Goal: Information Seeking & Learning: Find specific fact

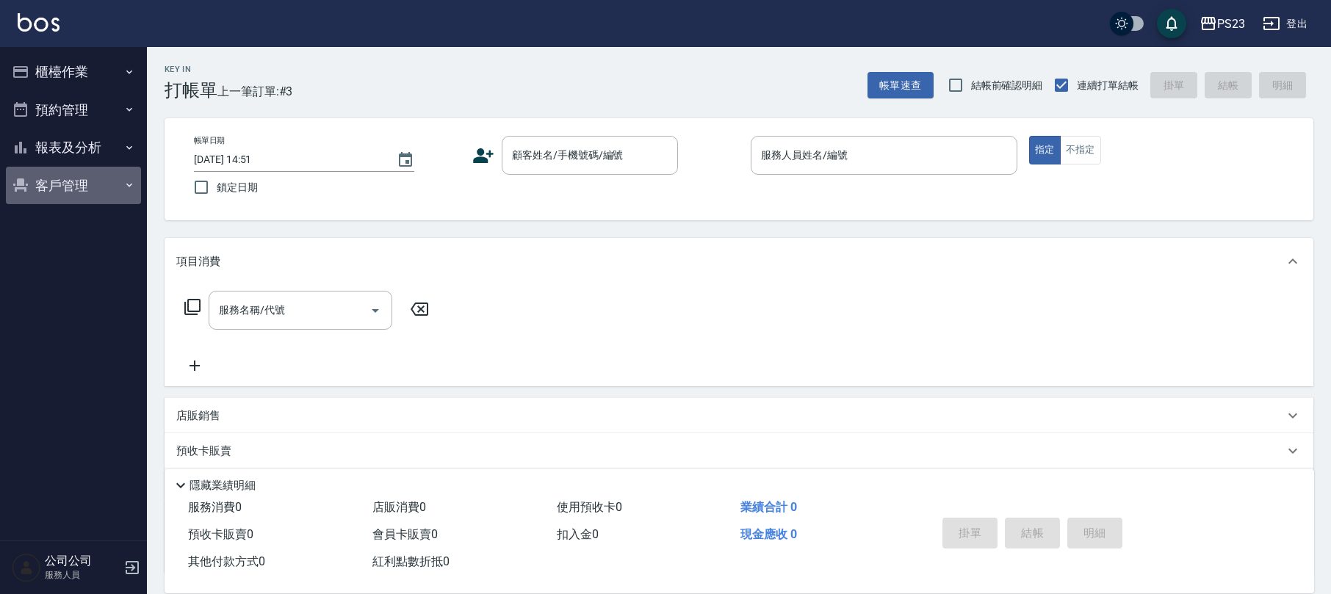
click at [59, 175] on button "客戶管理" at bounding box center [73, 186] width 135 height 38
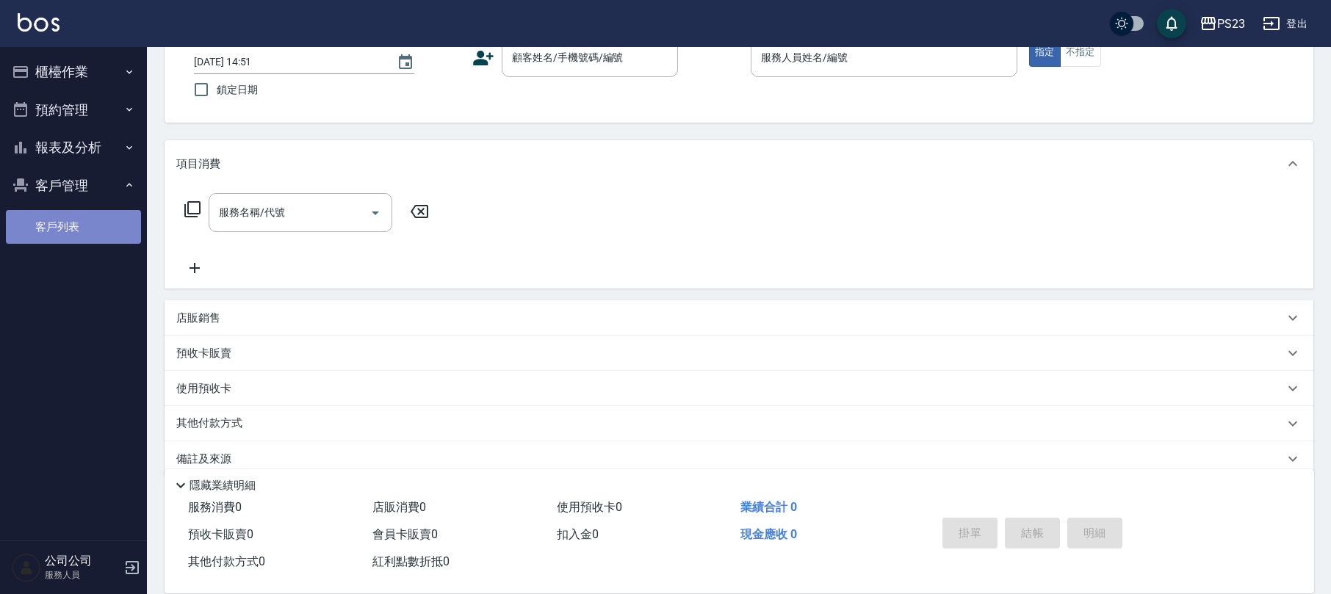
click at [60, 227] on link "客戶列表" at bounding box center [73, 227] width 135 height 34
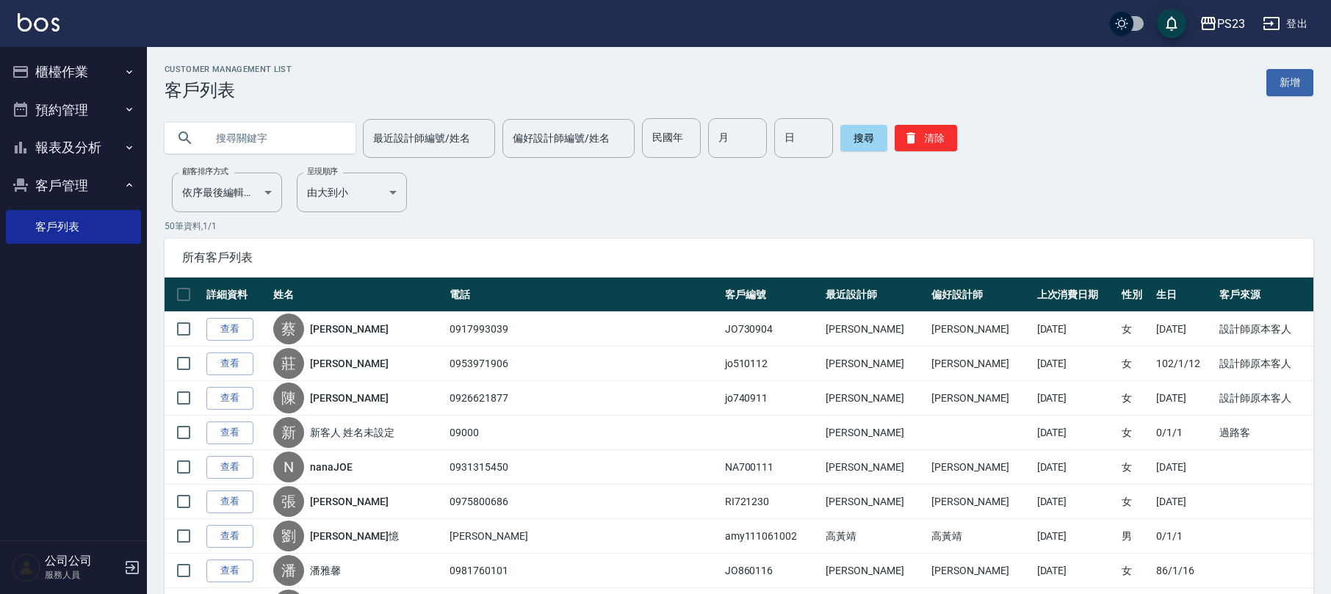
click at [230, 137] on input "text" at bounding box center [275, 138] width 138 height 40
type input "[PERSON_NAME]"
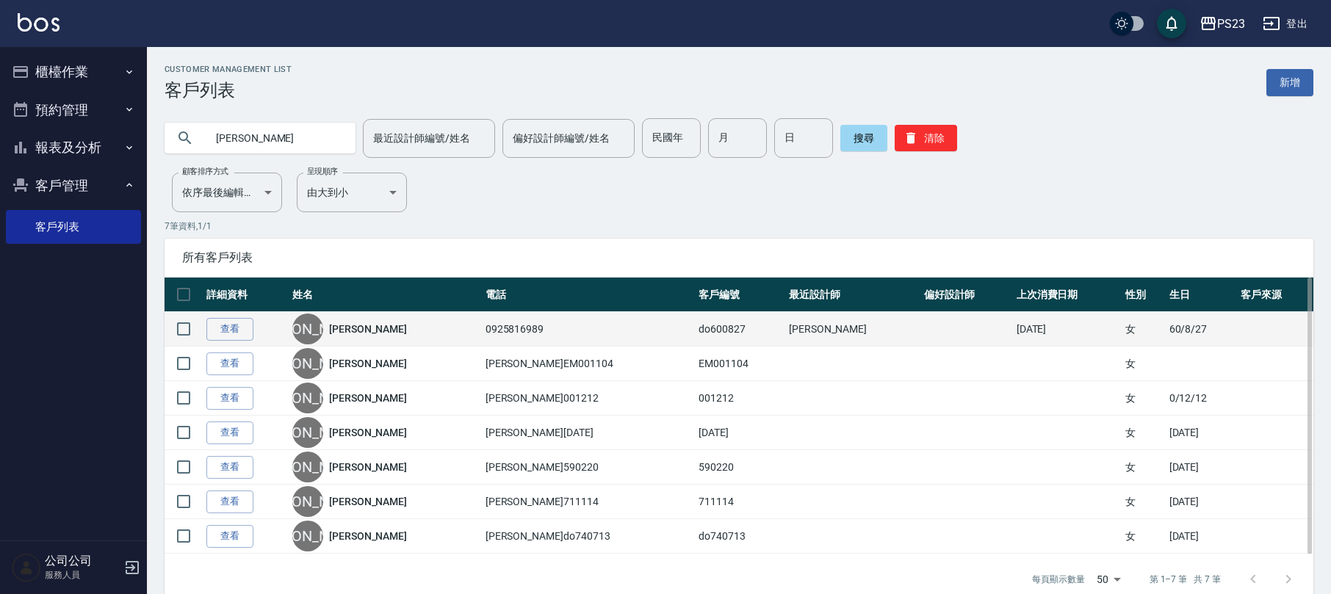
click at [353, 329] on link "[PERSON_NAME]" at bounding box center [368, 329] width 78 height 15
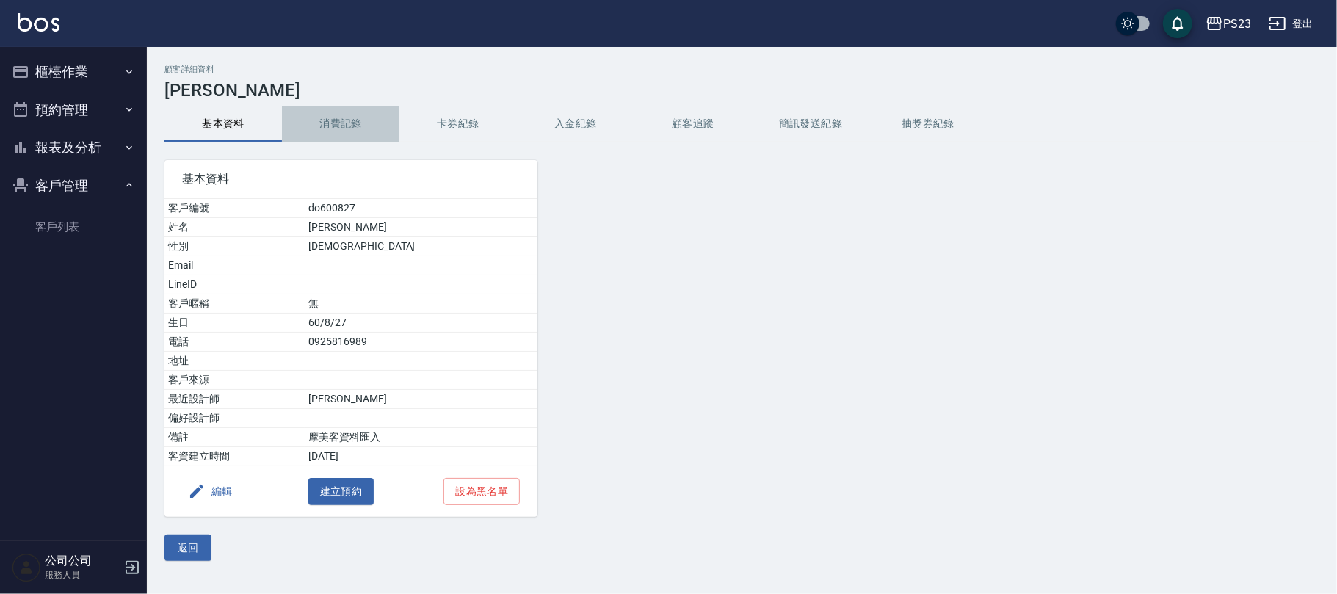
click at [347, 125] on button "消費記錄" at bounding box center [341, 123] width 118 height 35
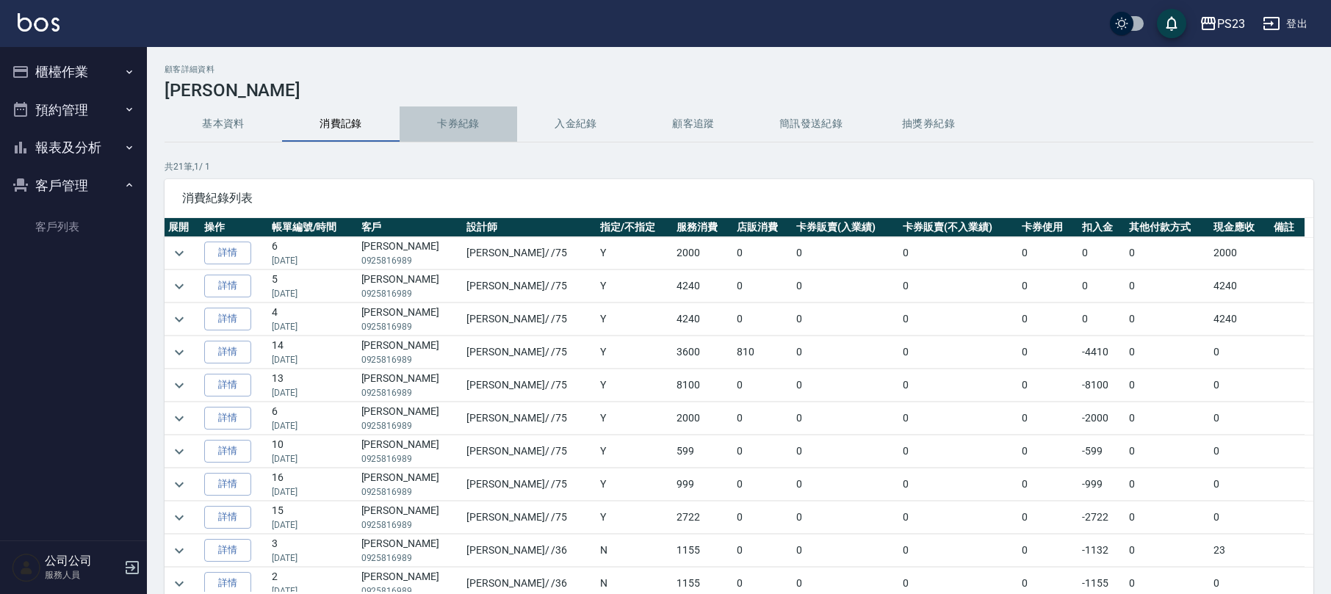
click at [474, 125] on button "卡券紀錄" at bounding box center [459, 123] width 118 height 35
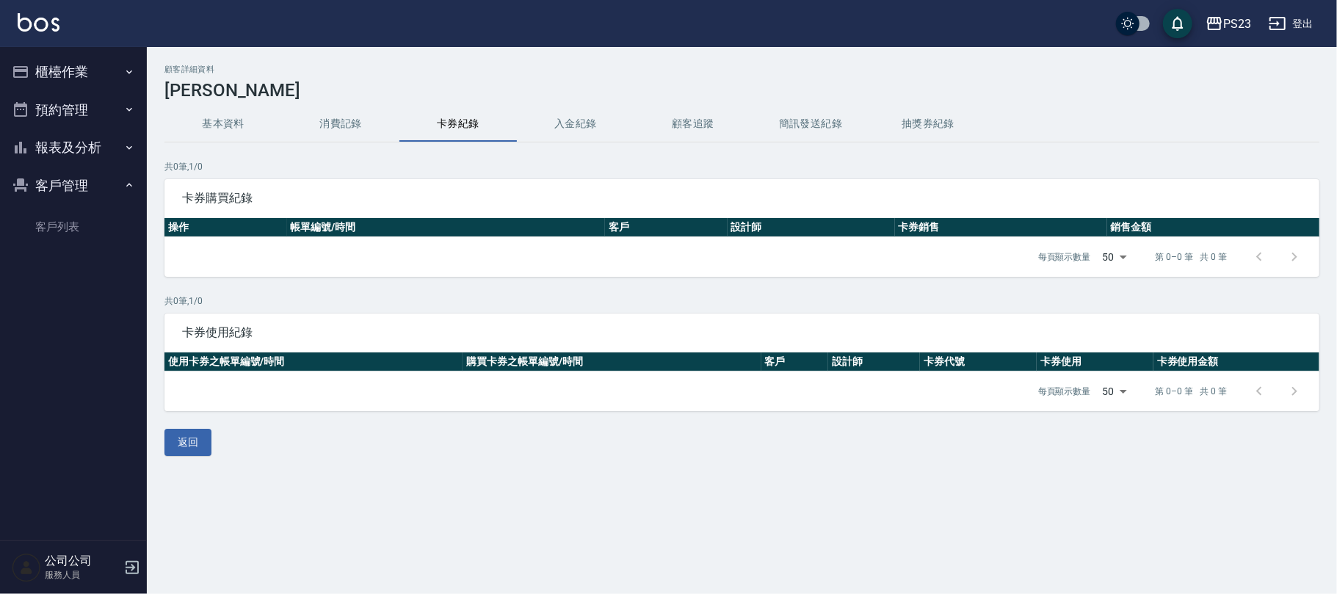
click at [555, 128] on button "入金紀錄" at bounding box center [576, 123] width 118 height 35
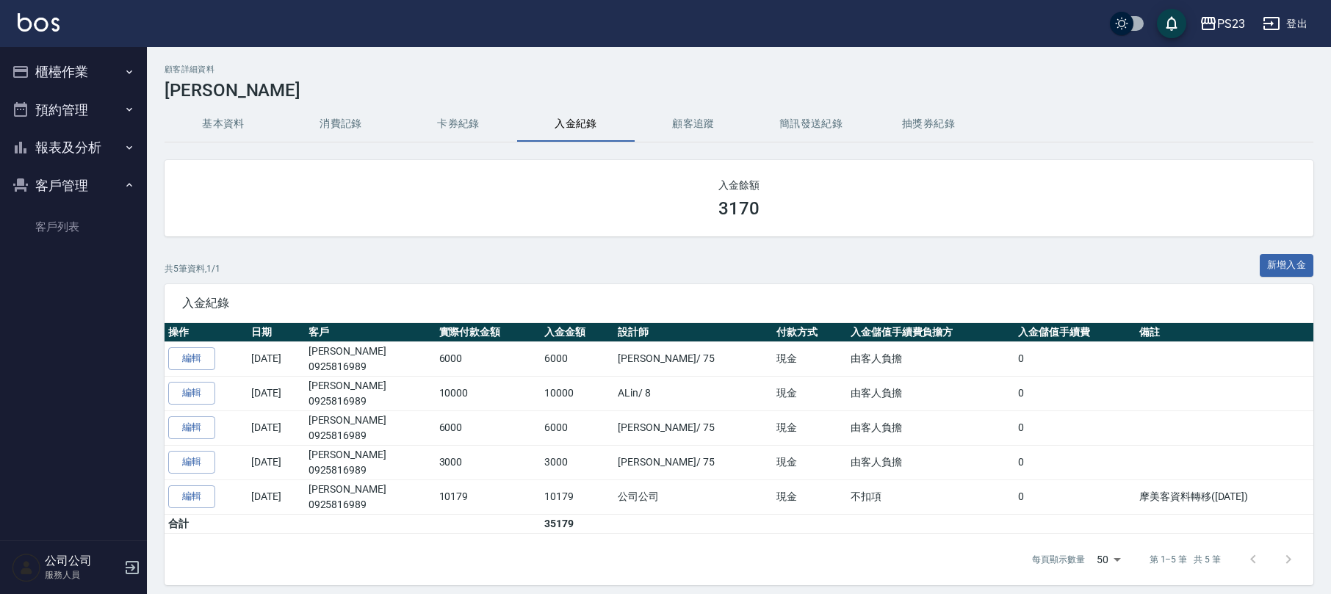
click at [224, 126] on button "基本資料" at bounding box center [224, 123] width 118 height 35
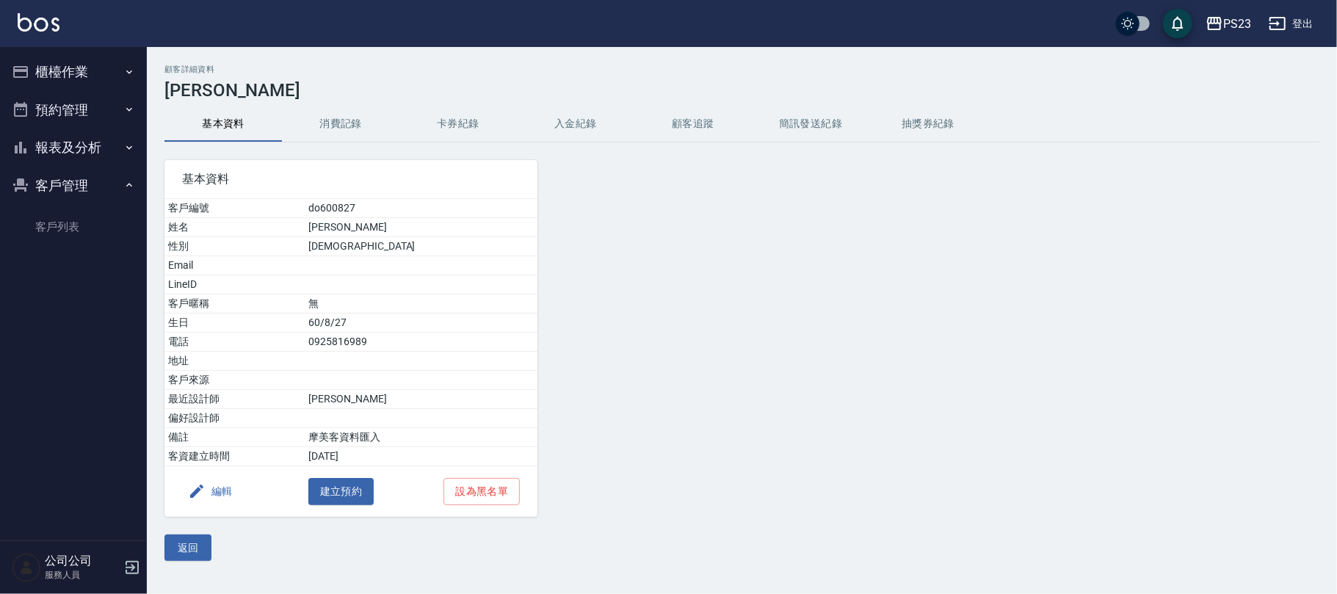
click at [385, 323] on td "60/8/27" at bounding box center [421, 323] width 233 height 19
drag, startPoint x: 385, startPoint y: 323, endPoint x: 328, endPoint y: 323, distance: 57.3
click at [328, 323] on tr "生日 [DEMOGRAPHIC_DATA]" at bounding box center [351, 323] width 373 height 19
click at [409, 332] on td "60/8/27" at bounding box center [421, 323] width 233 height 19
click at [109, 172] on button "客戶管理" at bounding box center [73, 186] width 135 height 38
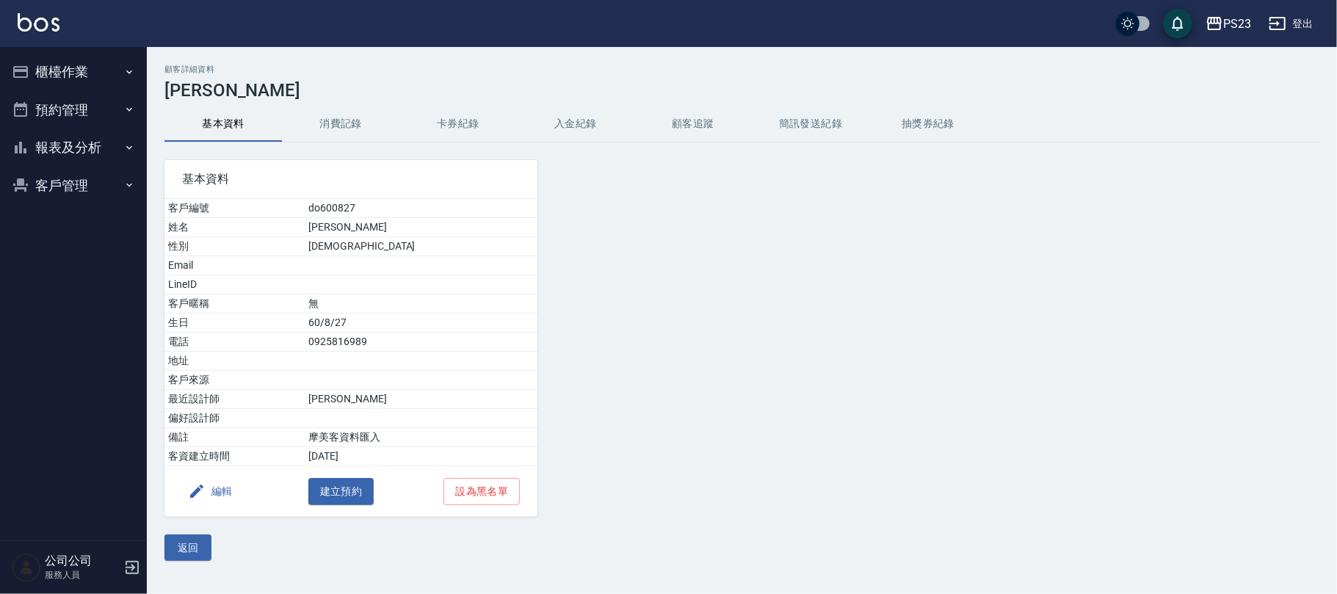
click at [90, 175] on button "客戶管理" at bounding box center [73, 186] width 135 height 38
